Goal: Information Seeking & Learning: Check status

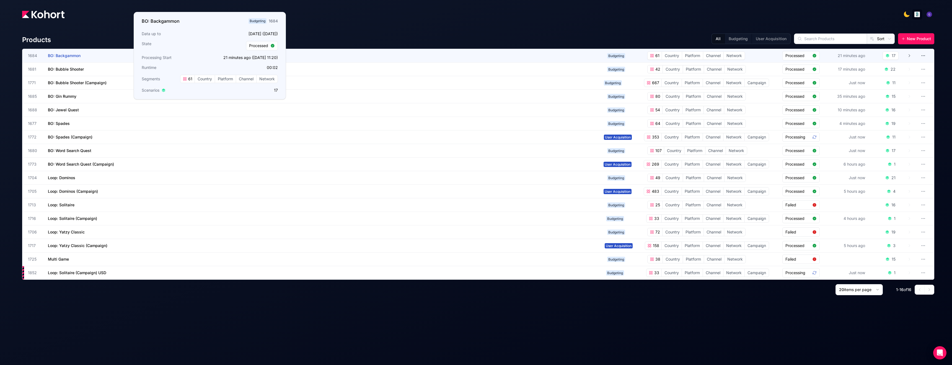
click at [73, 59] on h3 "BO: Backgammon" at bounding box center [89, 55] width 83 height 13
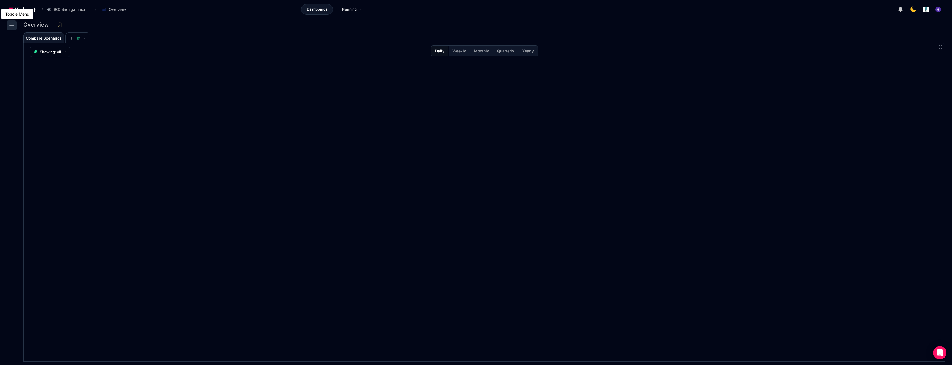
click at [14, 25] on icon at bounding box center [11, 25] width 7 height 7
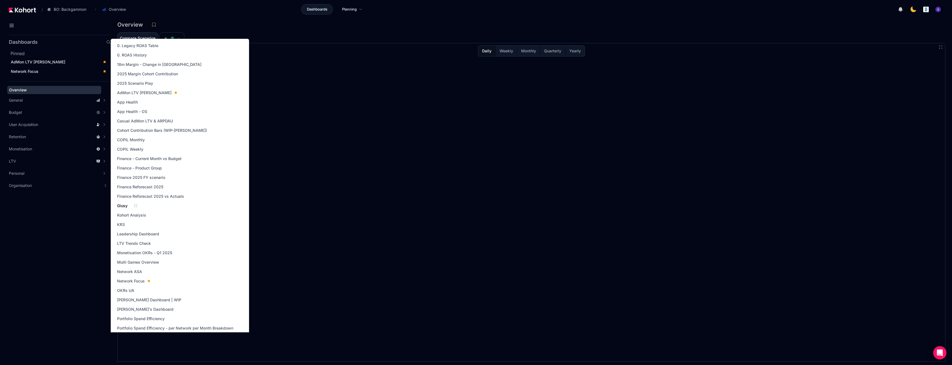
click at [127, 193] on span "Giusy" at bounding box center [122, 206] width 11 height 6
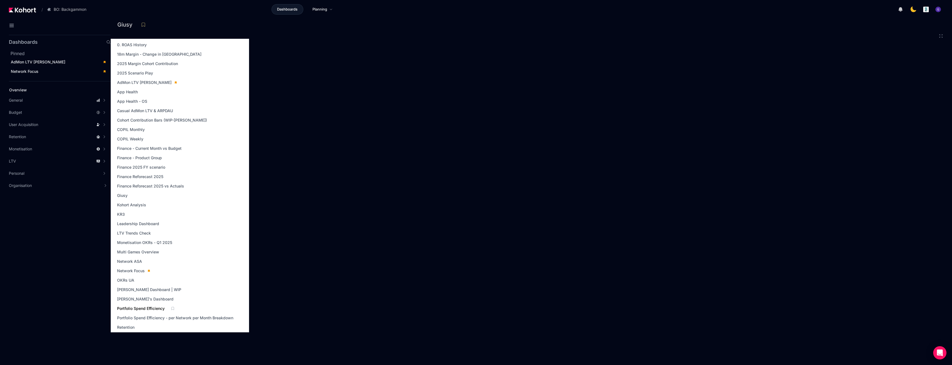
scroll to position [19, 0]
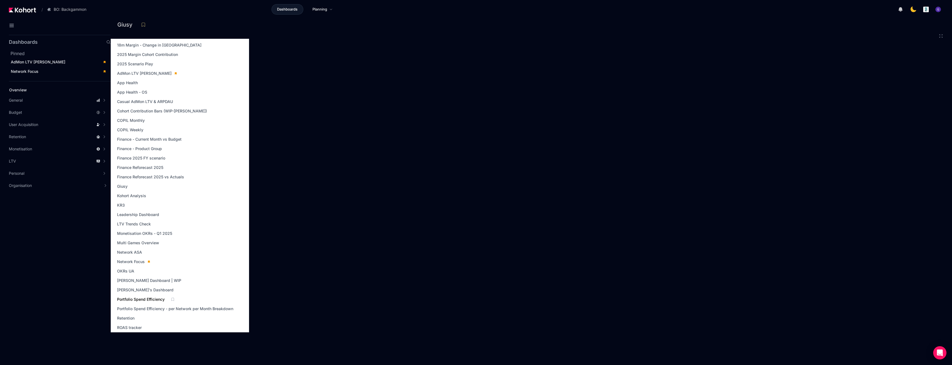
click at [141, 193] on span "Portfolio Spend Efficiency" at bounding box center [141, 299] width 48 height 6
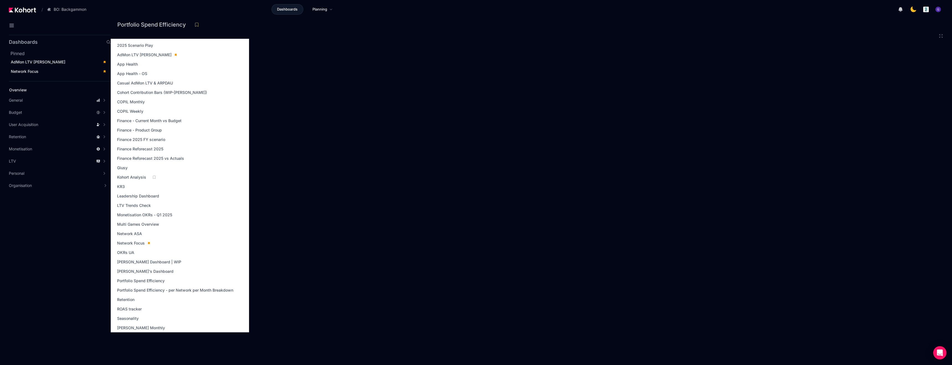
scroll to position [40, 0]
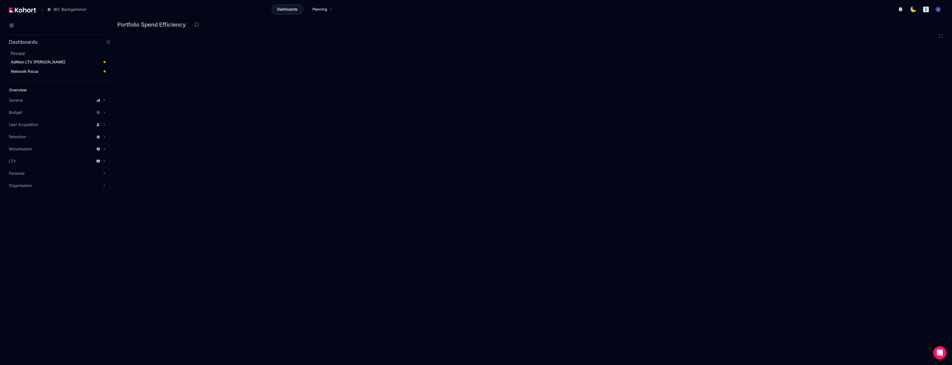
click at [220, 22] on div "Portfolio Spend Efficiency" at bounding box center [528, 24] width 823 height 8
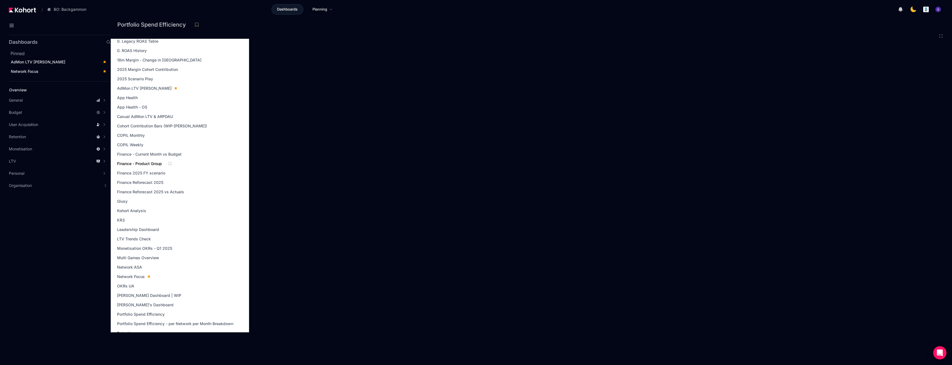
scroll to position [0, 0]
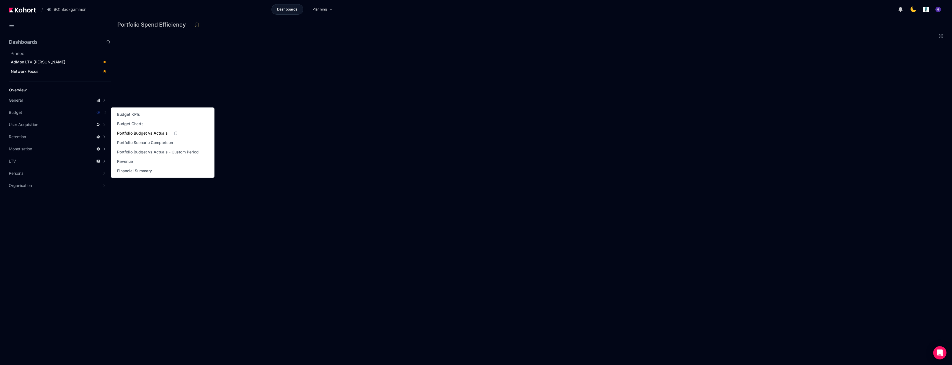
click at [144, 134] on span "Portfolio Budget vs Actuals" at bounding box center [142, 133] width 51 height 6
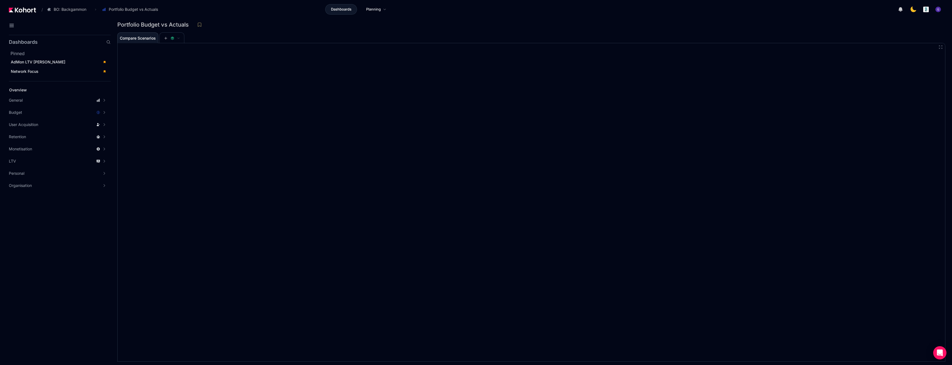
click at [279, 20] on header "/ BO: Backgammon Go to products list BO: Backgammon BO: Bubble Shooter BO: Bubb…" at bounding box center [476, 10] width 952 height 20
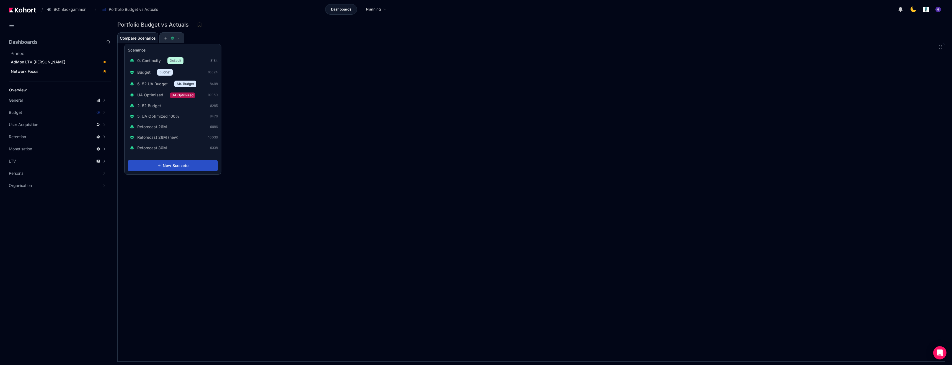
click at [168, 38] on span at bounding box center [172, 38] width 16 height 4
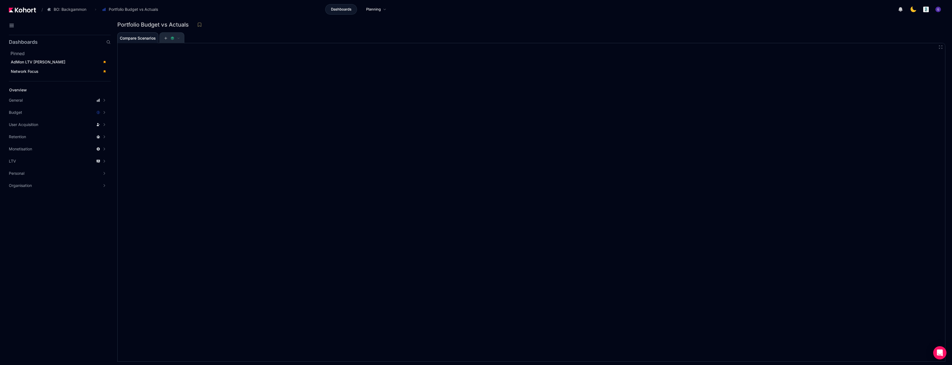
scroll to position [0, 0]
click at [168, 38] on span at bounding box center [172, 38] width 16 height 4
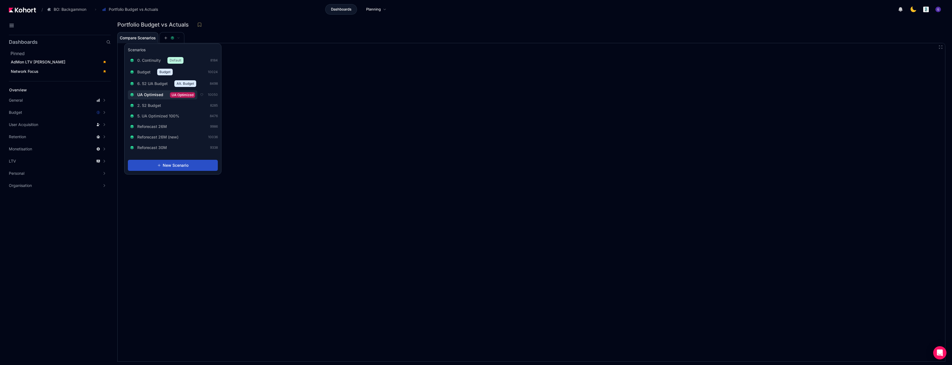
click at [154, 96] on span "UA Optimised" at bounding box center [150, 95] width 26 height 6
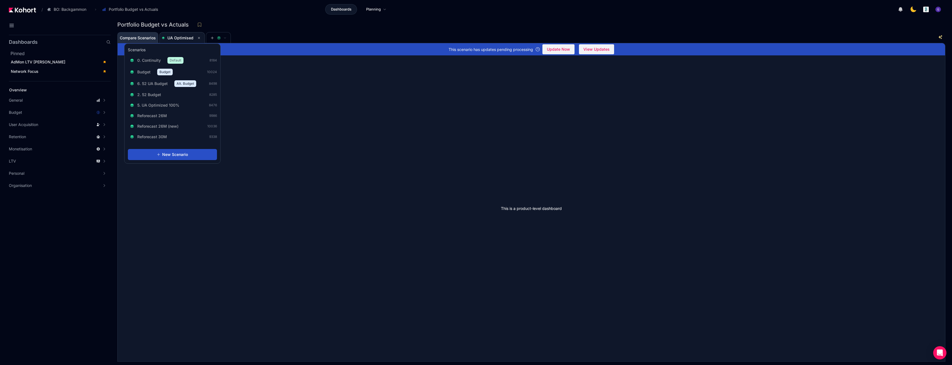
scroll to position [1, 0]
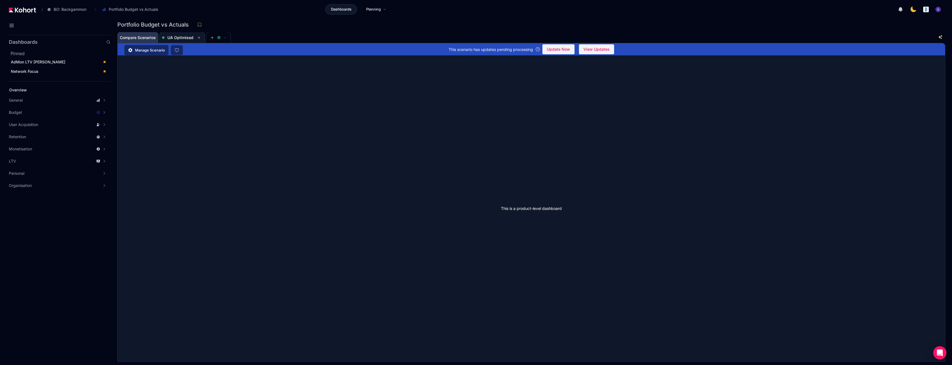
click at [138, 37] on span "Compare Scenarios" at bounding box center [138, 38] width 36 height 4
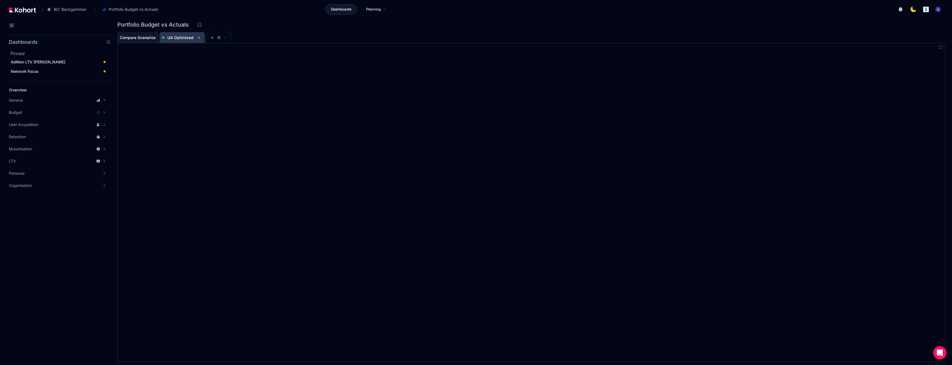
click at [171, 39] on span "UA Optimised" at bounding box center [180, 37] width 26 height 5
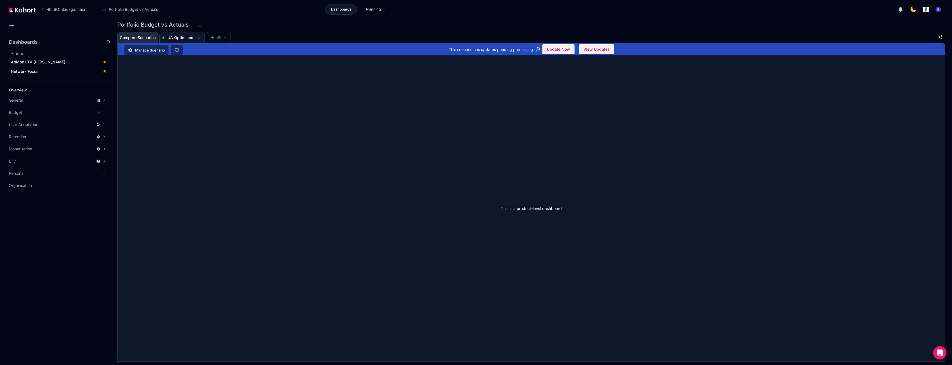
click at [134, 38] on span "Compare Scenarios" at bounding box center [138, 38] width 36 height 4
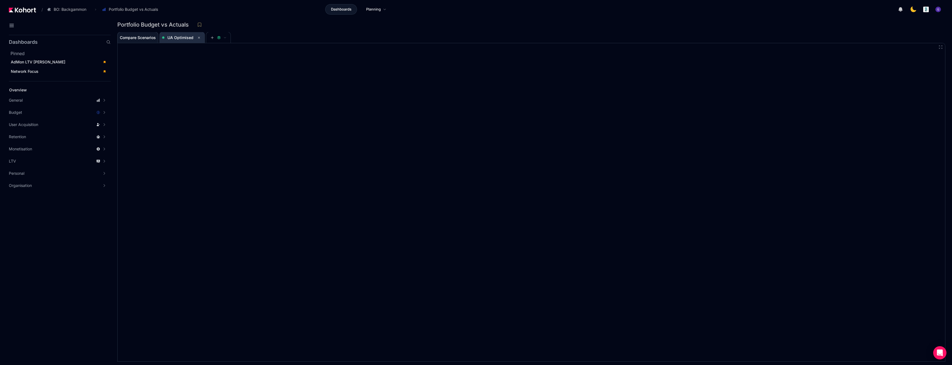
click at [182, 39] on span "UA Optimised" at bounding box center [180, 37] width 26 height 5
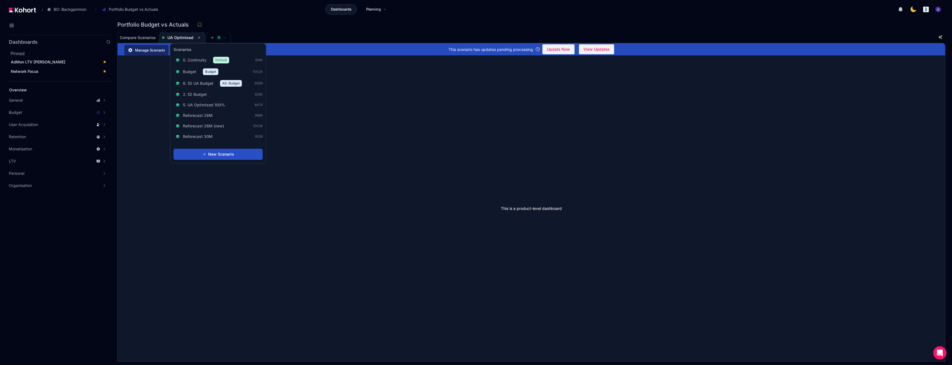
scroll to position [0, 0]
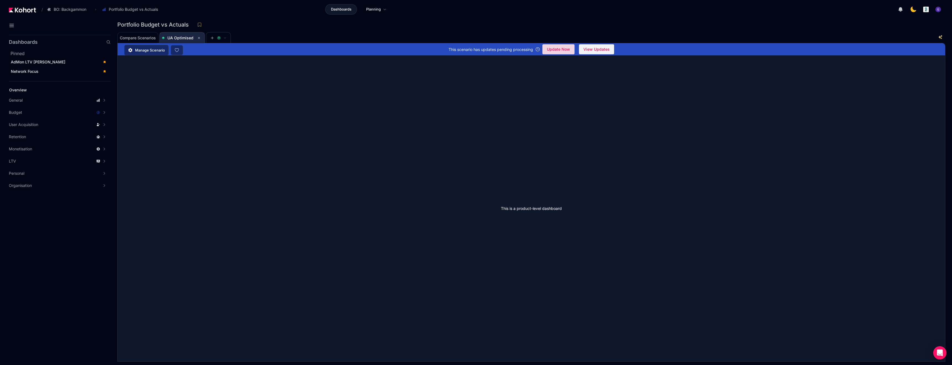
click at [332, 51] on span "Update Now" at bounding box center [558, 49] width 23 height 8
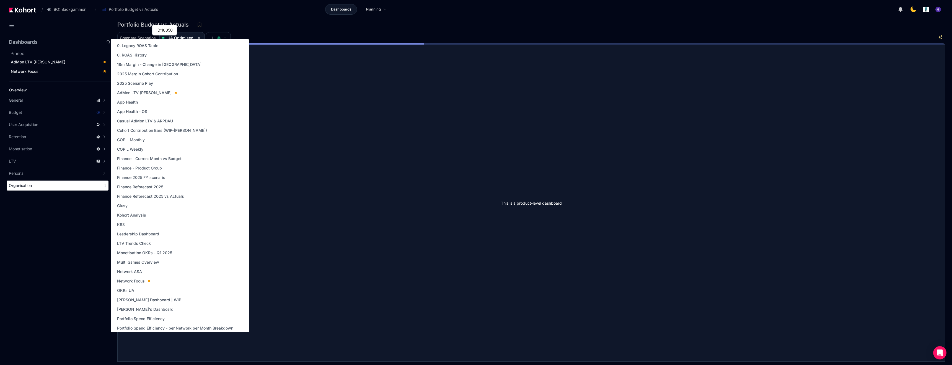
click at [91, 188] on div "Organisation" at bounding box center [58, 185] width 102 height 10
click at [154, 193] on span "Portfolio Spend Efficiency" at bounding box center [141, 319] width 48 height 6
